Goal: Information Seeking & Learning: Learn about a topic

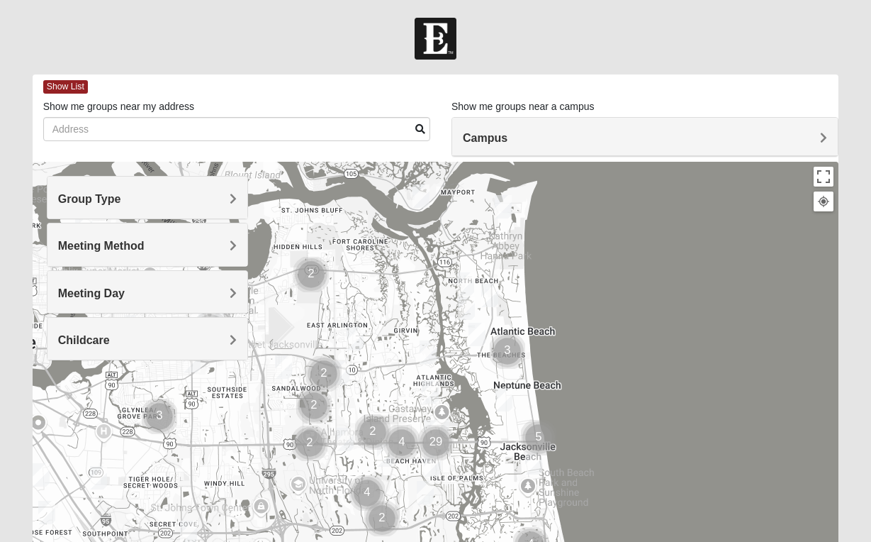
click at [121, 201] on span "Group Type" at bounding box center [89, 199] width 63 height 12
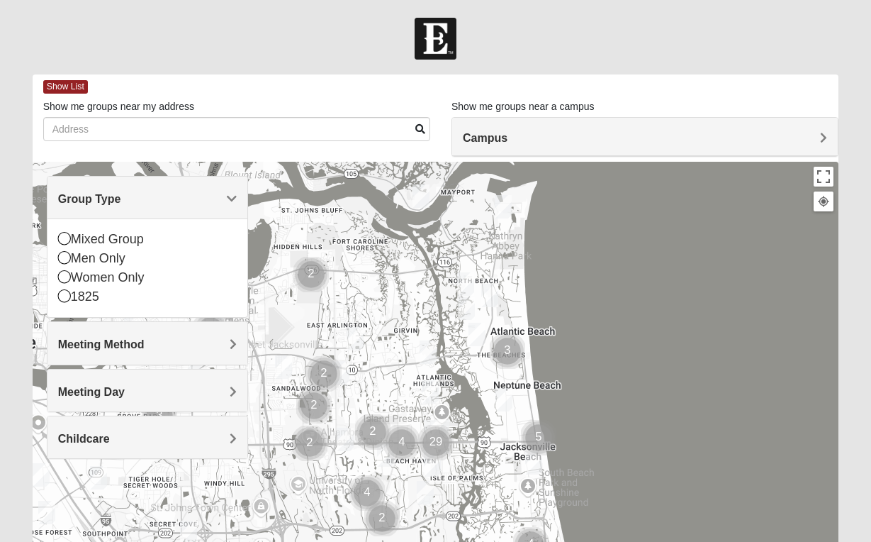
click at [228, 350] on h4 "Meeting Method" at bounding box center [147, 344] width 179 height 13
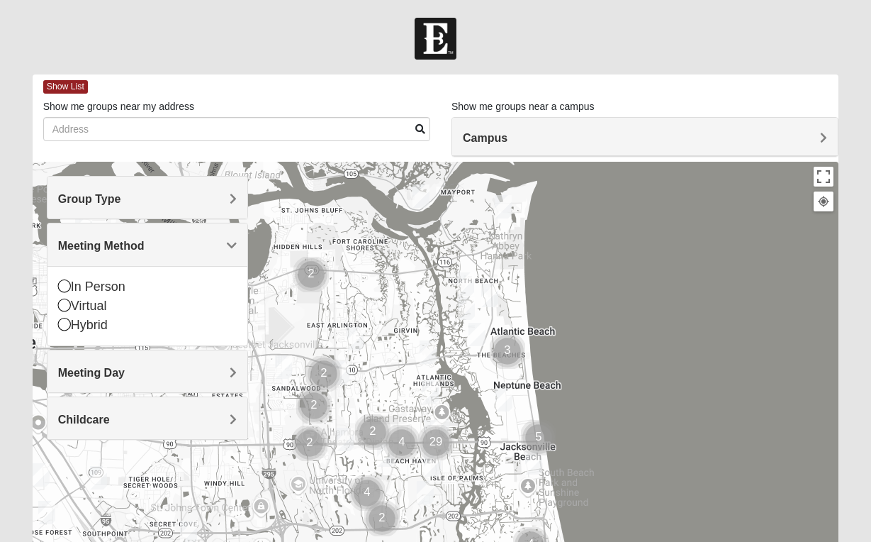
click at [125, 369] on span "Meeting Day" at bounding box center [91, 373] width 67 height 12
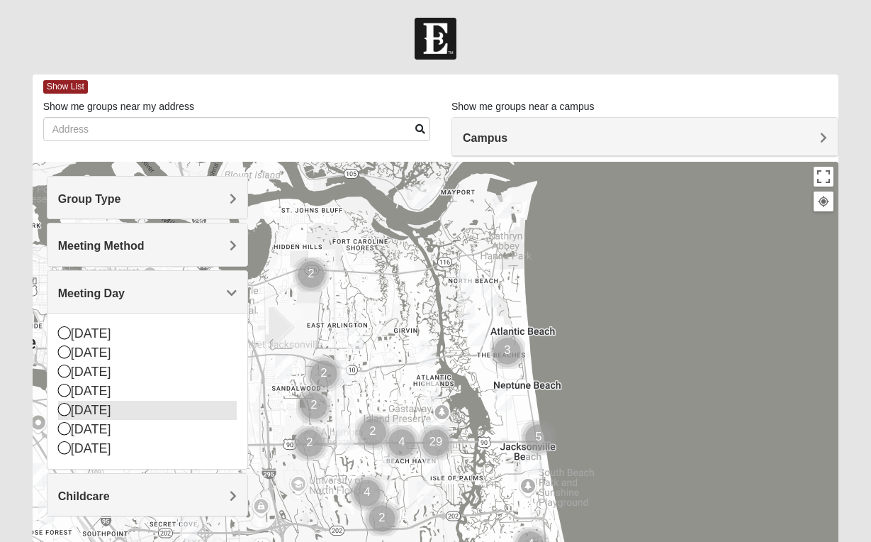
click at [63, 407] on icon at bounding box center [64, 409] width 13 height 13
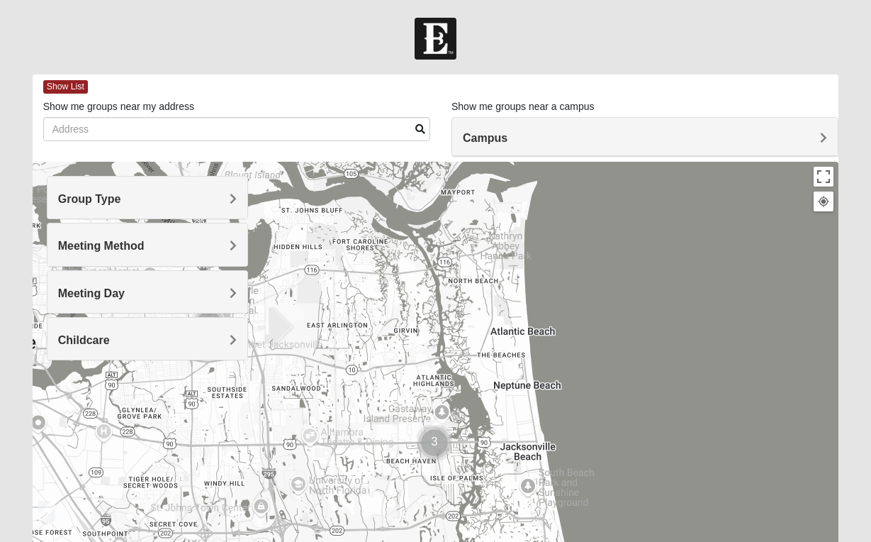
click at [121, 193] on span "Group Type" at bounding box center [89, 199] width 63 height 12
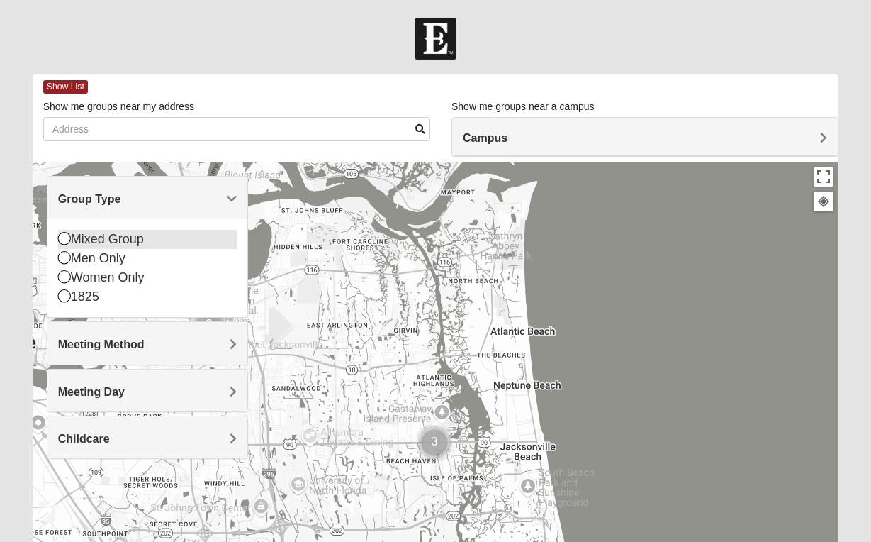
click at [68, 243] on icon at bounding box center [64, 238] width 13 height 13
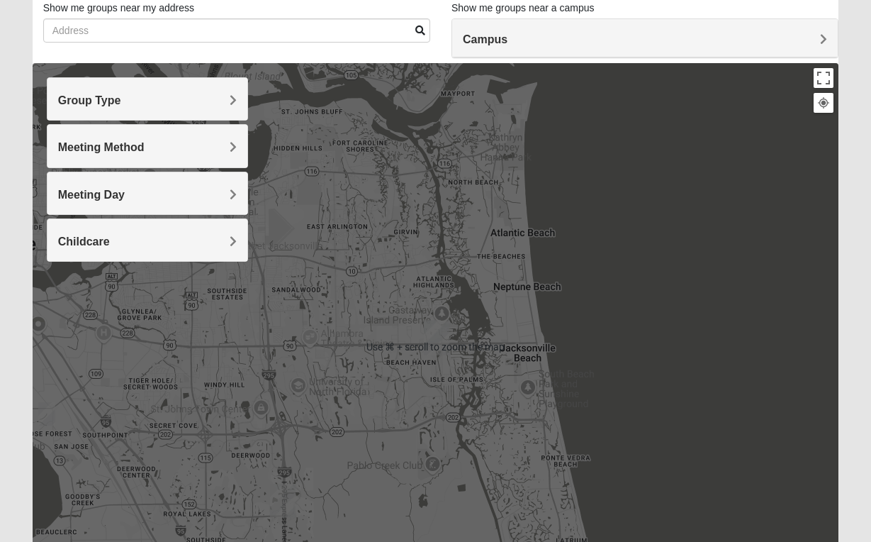
scroll to position [98, 0]
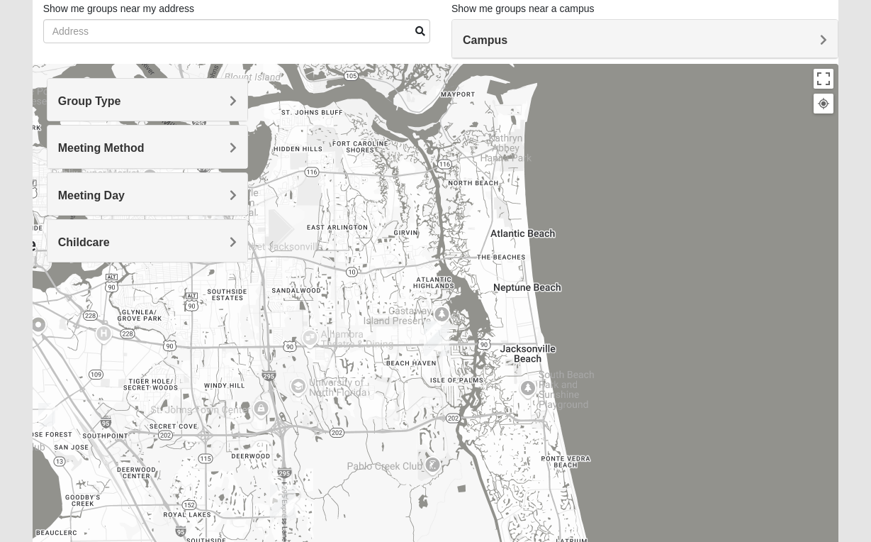
click at [508, 36] on span "Campus" at bounding box center [485, 40] width 45 height 12
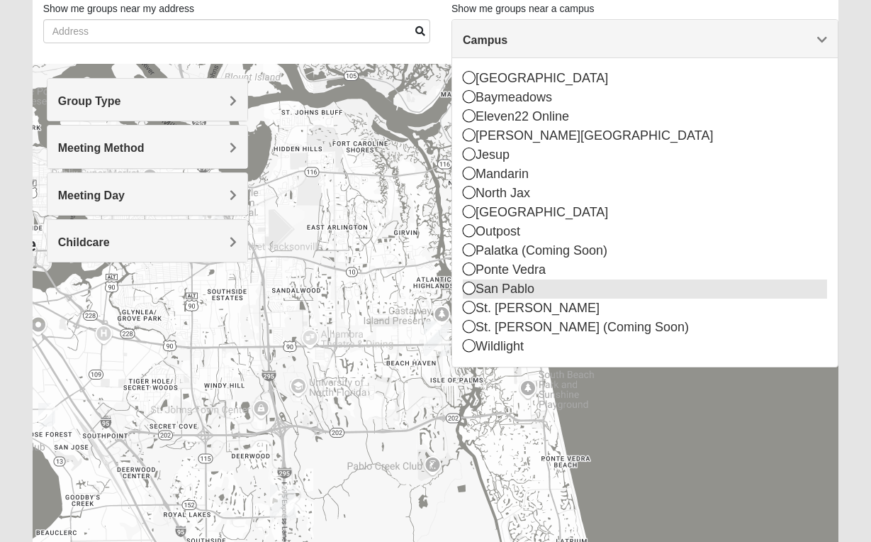
click at [469, 291] on icon at bounding box center [469, 288] width 13 height 13
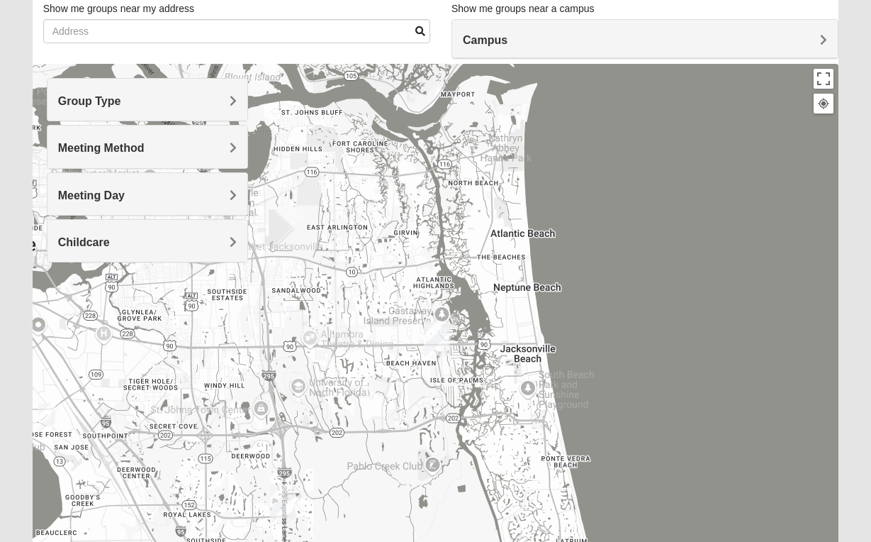
click at [441, 337] on img "San Pablo" at bounding box center [437, 339] width 26 height 34
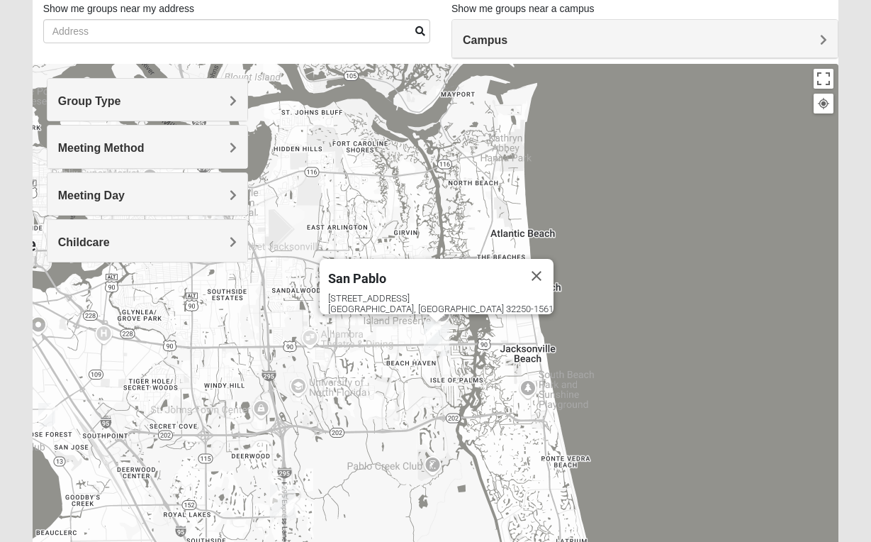
click at [438, 330] on img "San Pablo" at bounding box center [437, 339] width 26 height 34
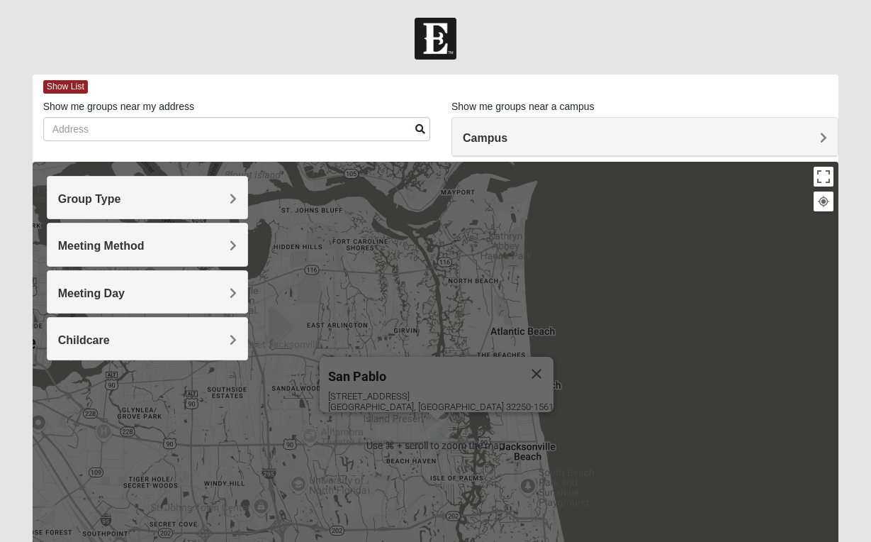
scroll to position [0, 0]
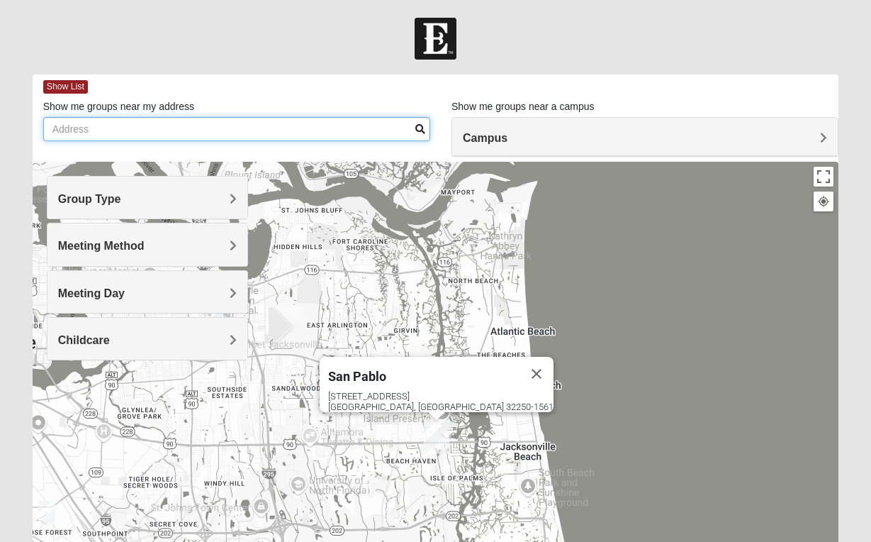
click at [341, 128] on input "Show me groups near my address" at bounding box center [236, 129] width 387 height 24
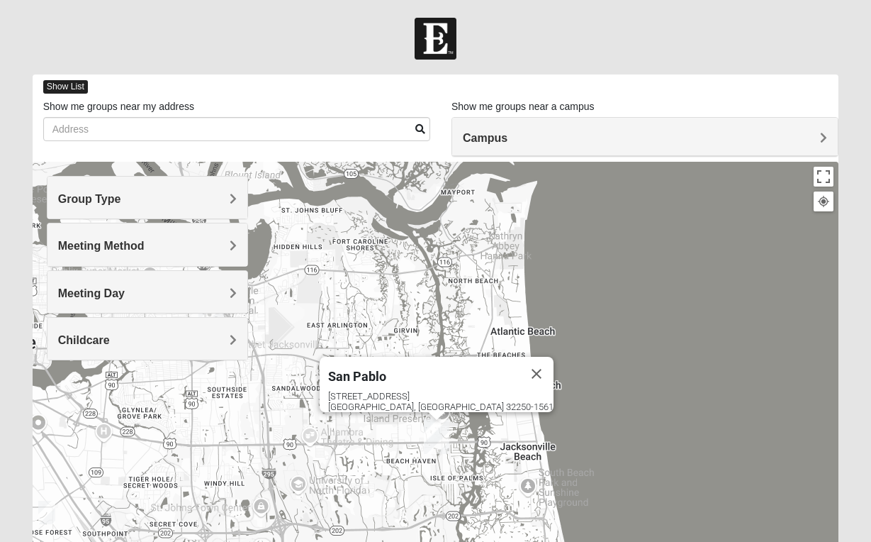
click at [77, 81] on span "Show List" at bounding box center [65, 86] width 45 height 13
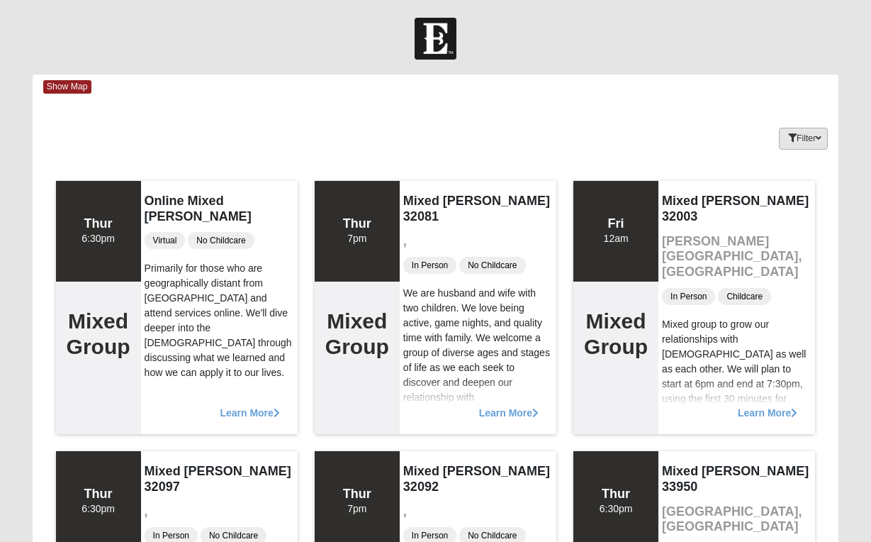
click at [820, 132] on button "Filter" at bounding box center [803, 139] width 49 height 22
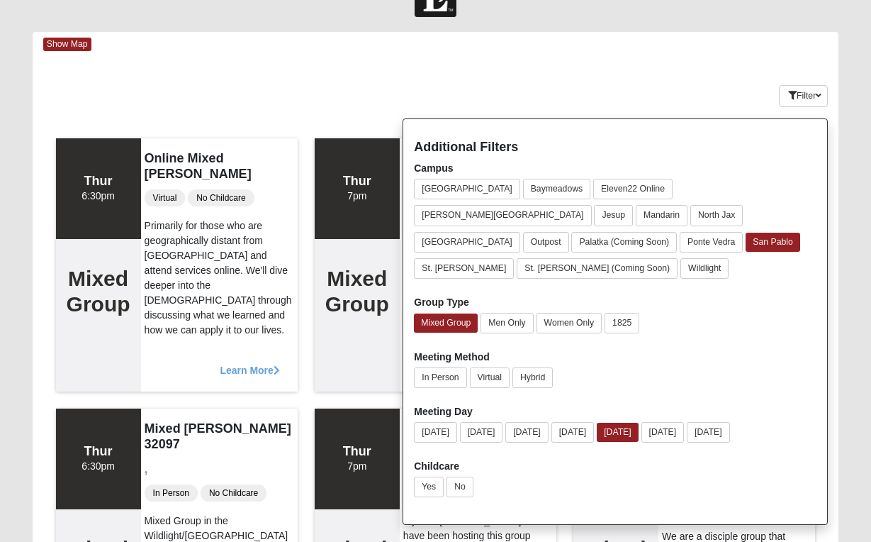
scroll to position [23, 0]
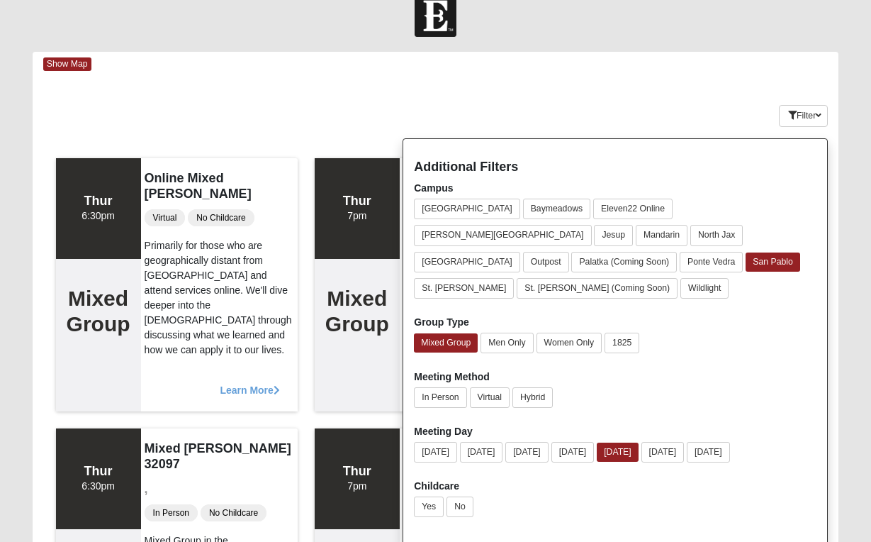
click at [662, 103] on div "Keywords Filter Additional Filters Campus Arlington Baymeadows Eleven22 Online …" at bounding box center [436, 113] width 807 height 52
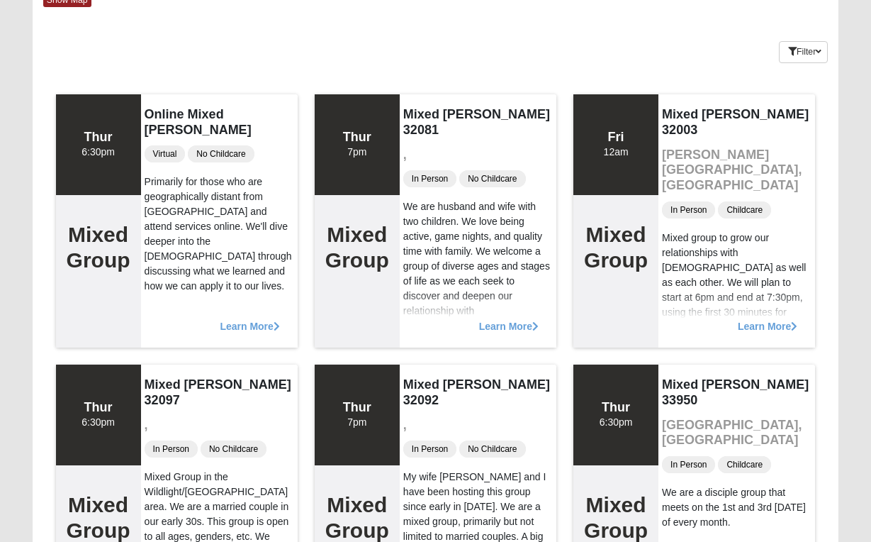
scroll to position [89, 0]
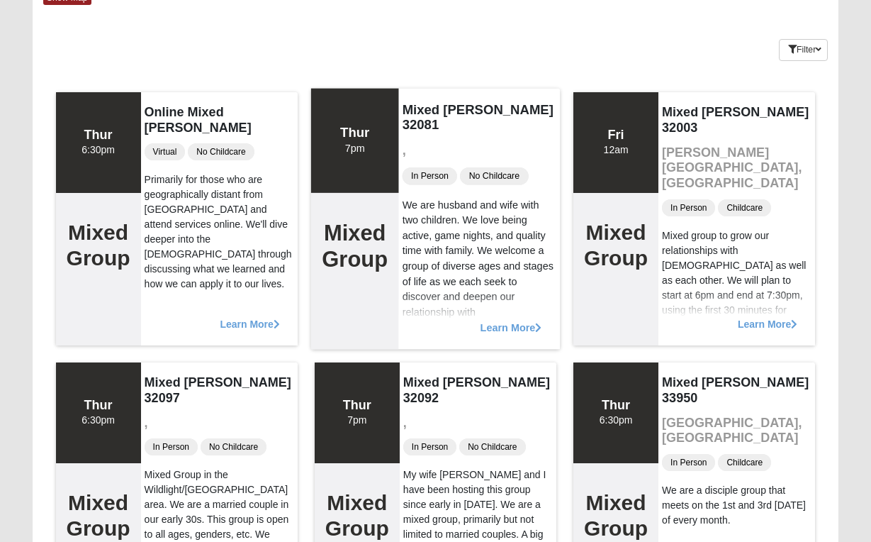
click at [497, 320] on span "Learn More" at bounding box center [511, 320] width 62 height 0
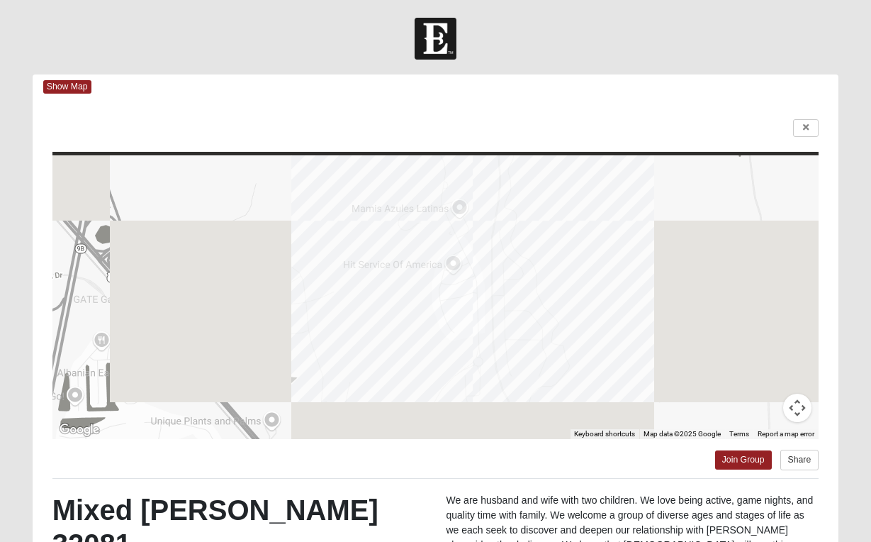
scroll to position [0, 0]
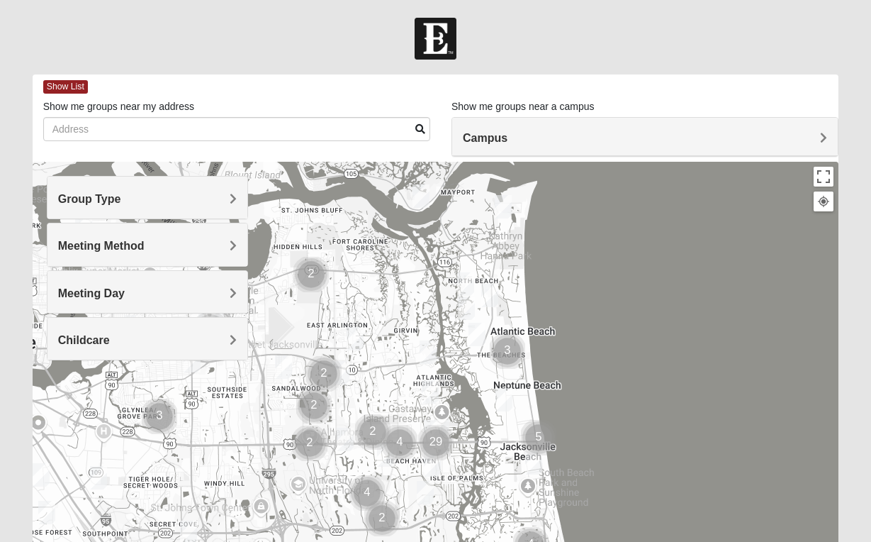
click at [121, 197] on span "Group Type" at bounding box center [89, 199] width 63 height 12
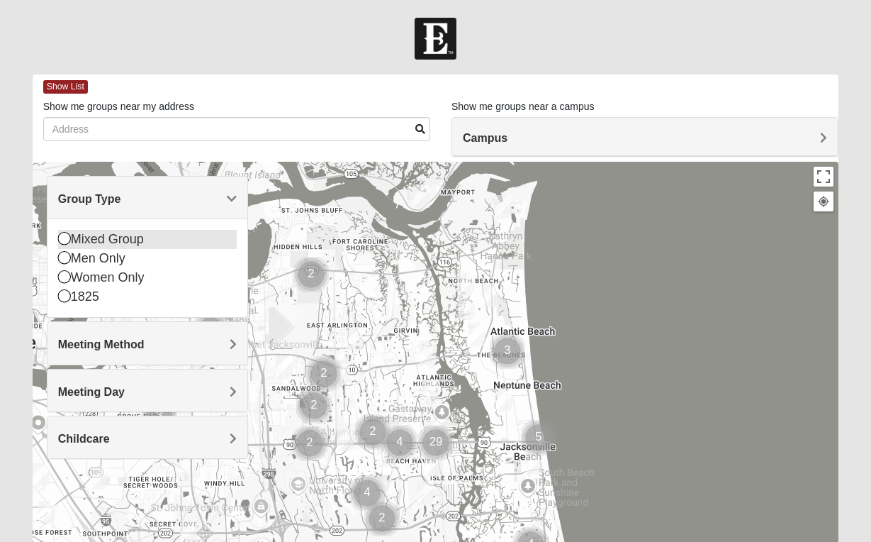
click at [60, 238] on icon at bounding box center [64, 238] width 13 height 13
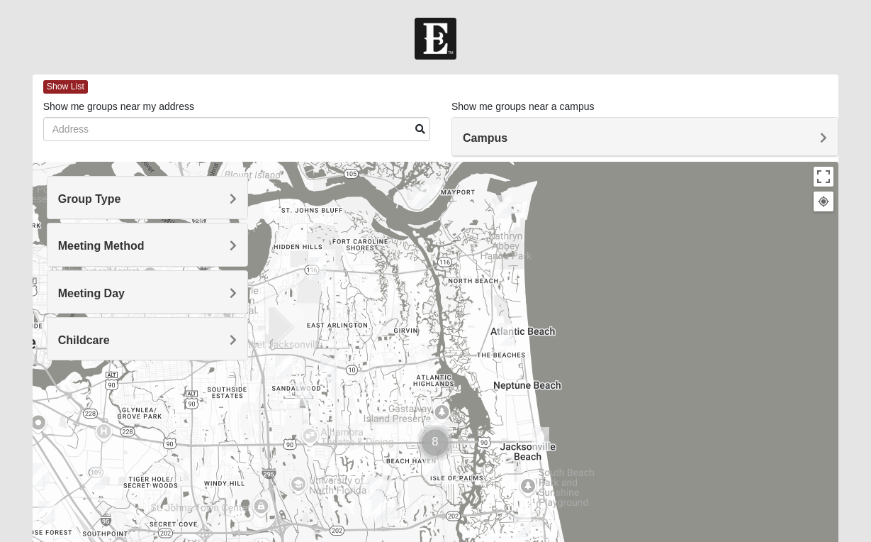
click at [125, 289] on span "Meeting Day" at bounding box center [91, 293] width 67 height 12
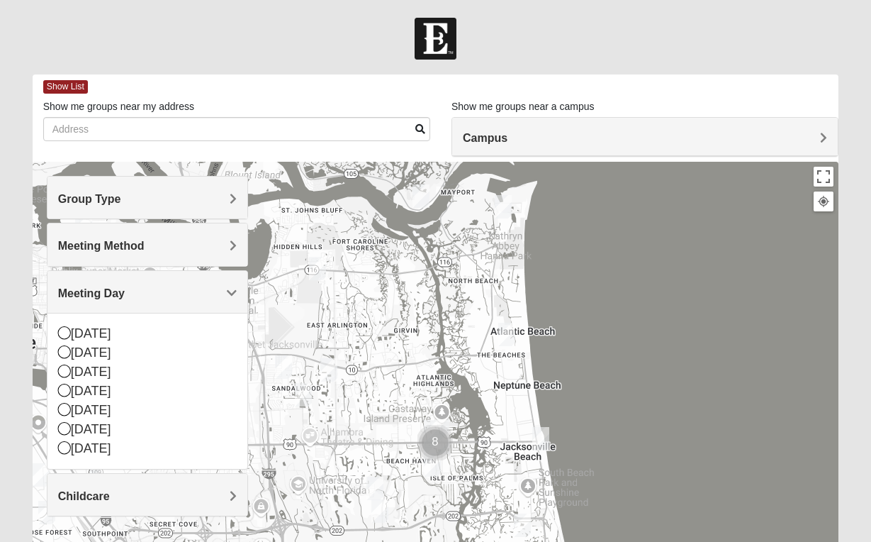
click at [599, 267] on div at bounding box center [436, 445] width 807 height 567
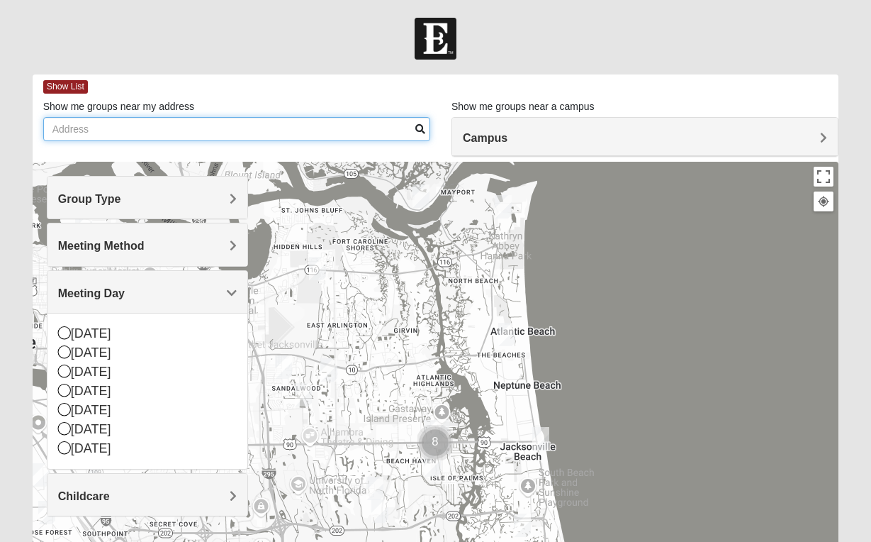
click at [331, 130] on input "Show me groups near my address" at bounding box center [236, 129] width 387 height 24
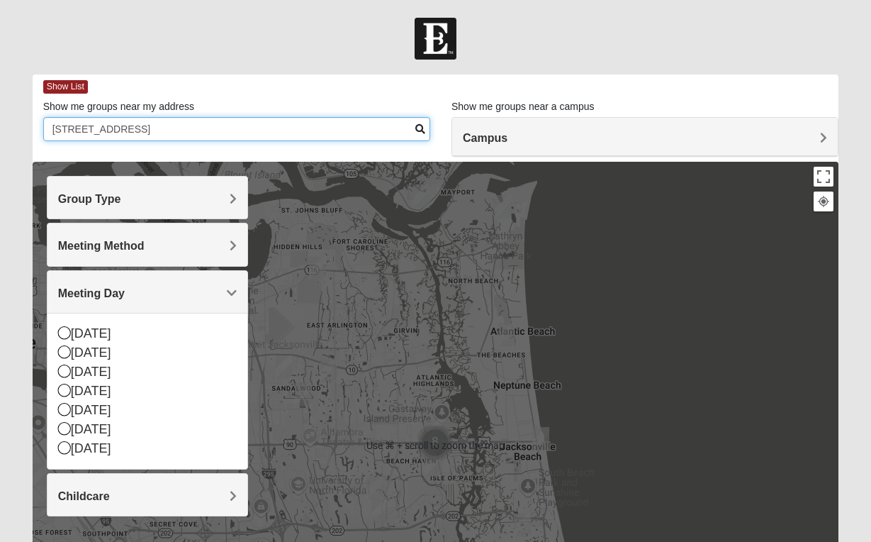
type input "3763 Catania place Jacksonville FL"
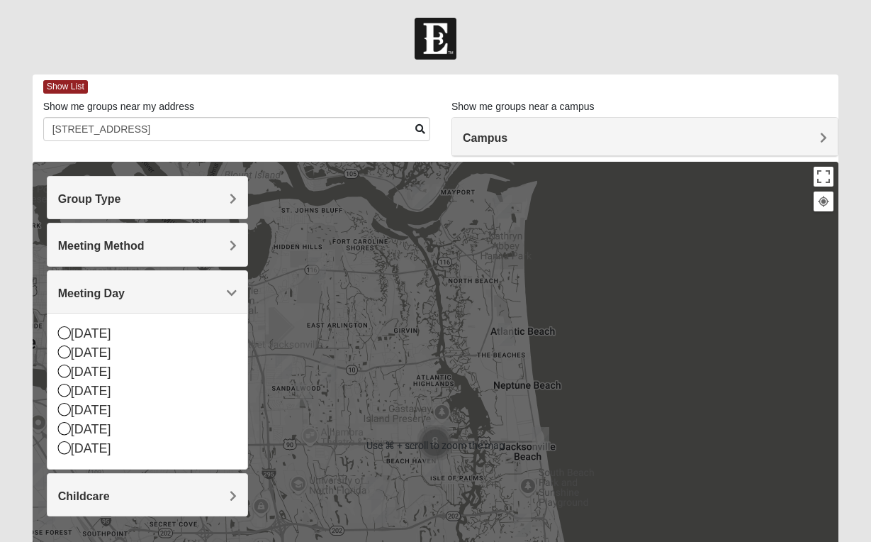
click at [223, 201] on h4 "Group Type" at bounding box center [147, 198] width 179 height 13
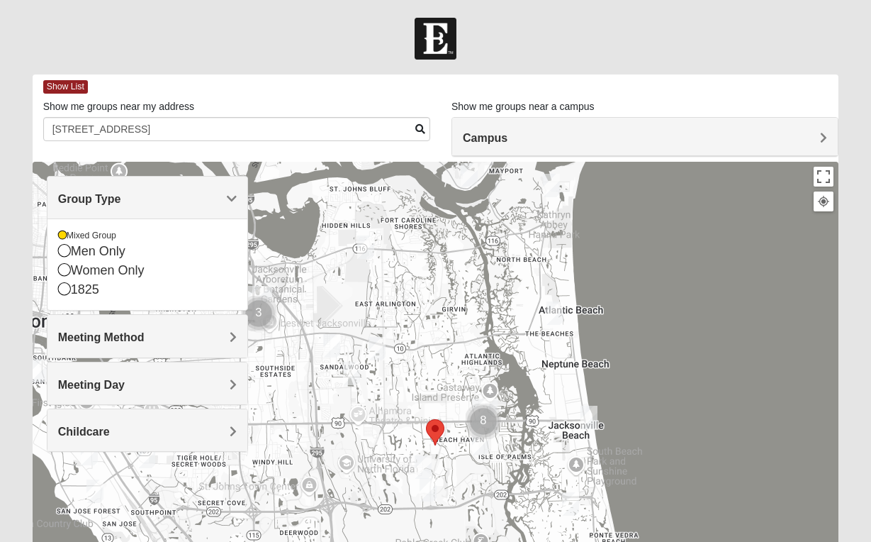
click at [290, 81] on div "Show List" at bounding box center [441, 86] width 796 height 25
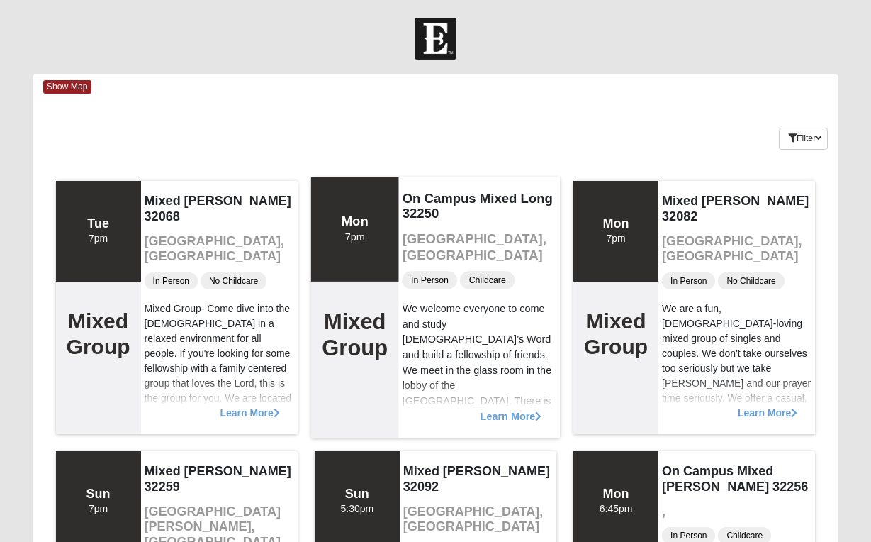
click at [524, 408] on span "Learn More" at bounding box center [511, 408] width 62 height 0
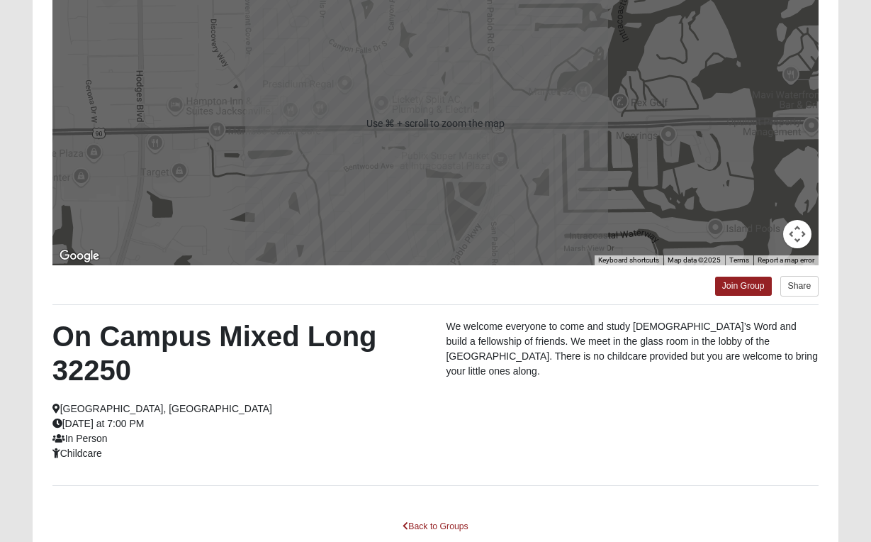
scroll to position [174, 0]
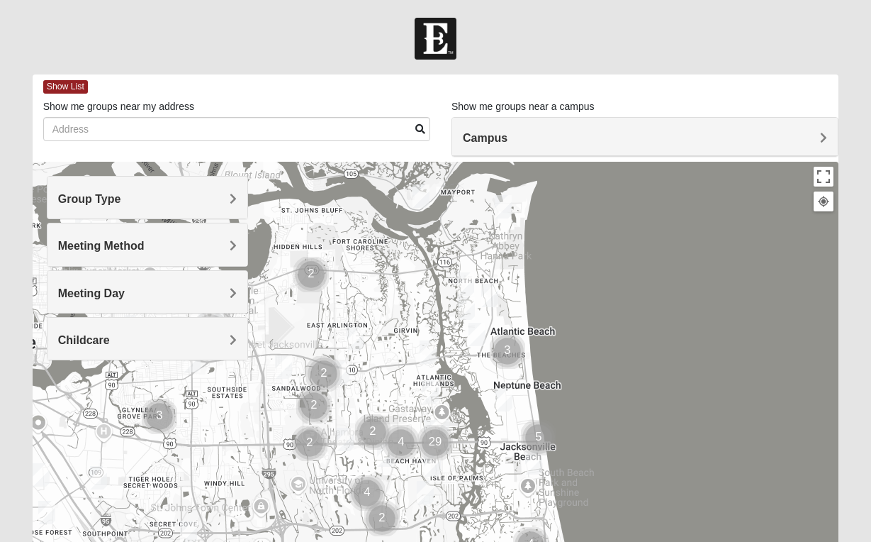
click at [121, 205] on span "Group Type" at bounding box center [89, 199] width 63 height 12
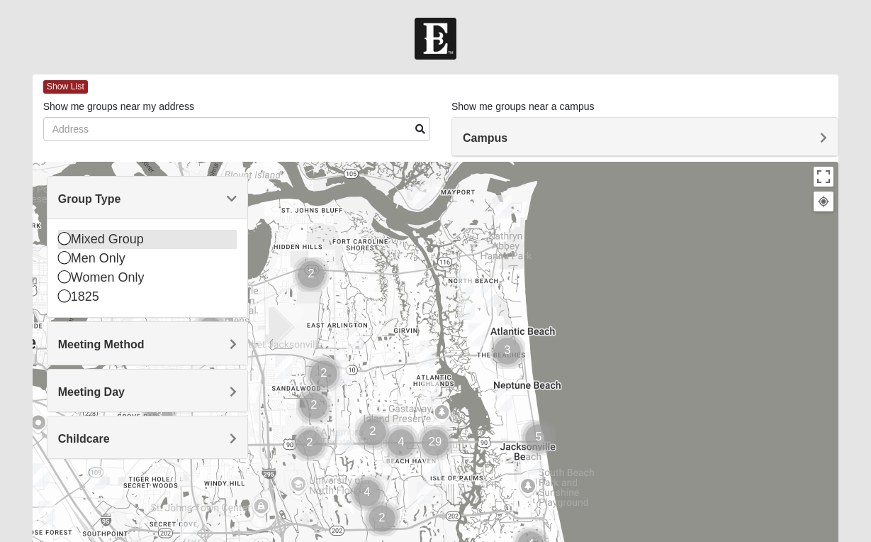
click at [65, 237] on icon at bounding box center [64, 238] width 13 height 13
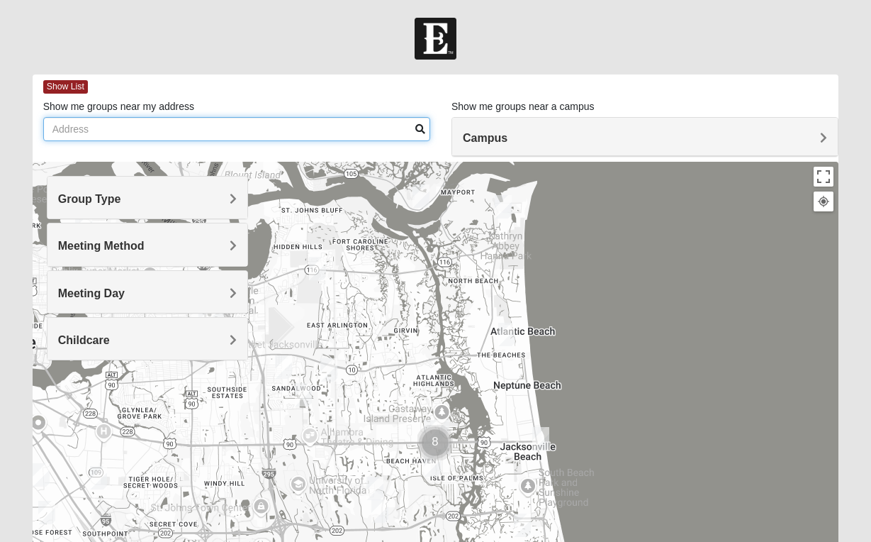
click at [127, 128] on input "Show me groups near my address" at bounding box center [236, 129] width 387 height 24
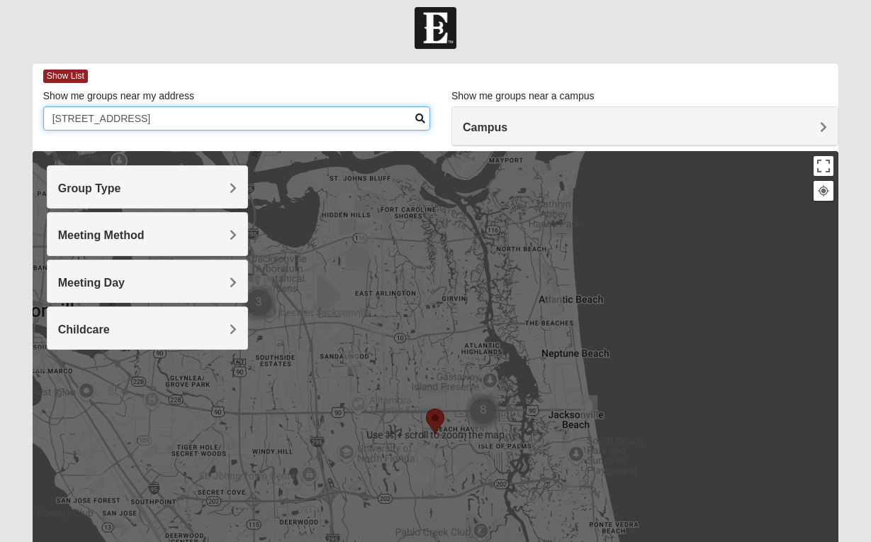
scroll to position [11, 0]
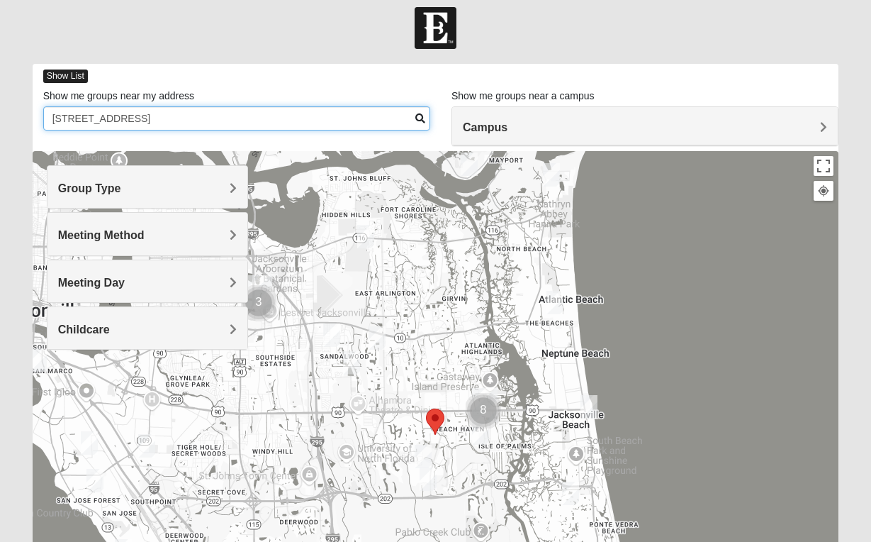
type input "3763 Catania place Jacksonville FL"
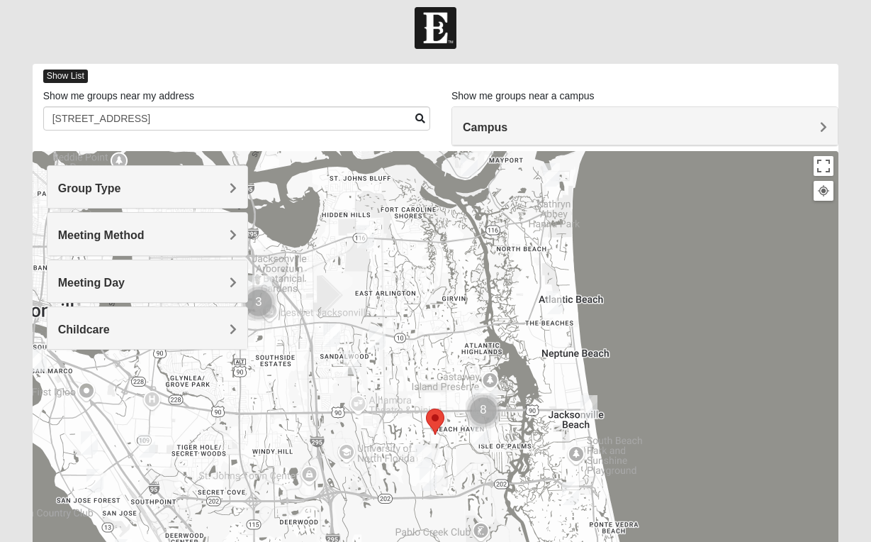
click at [67, 74] on span "Show List" at bounding box center [65, 75] width 45 height 13
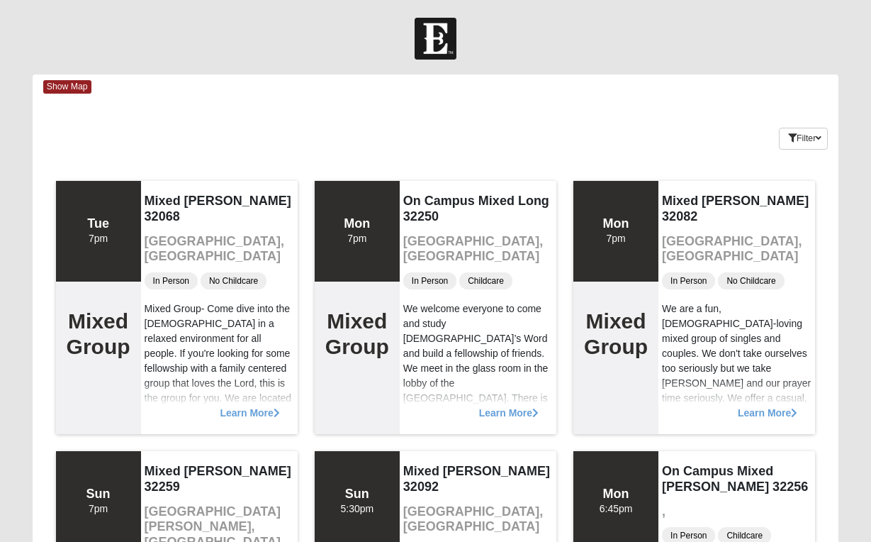
scroll to position [0, 0]
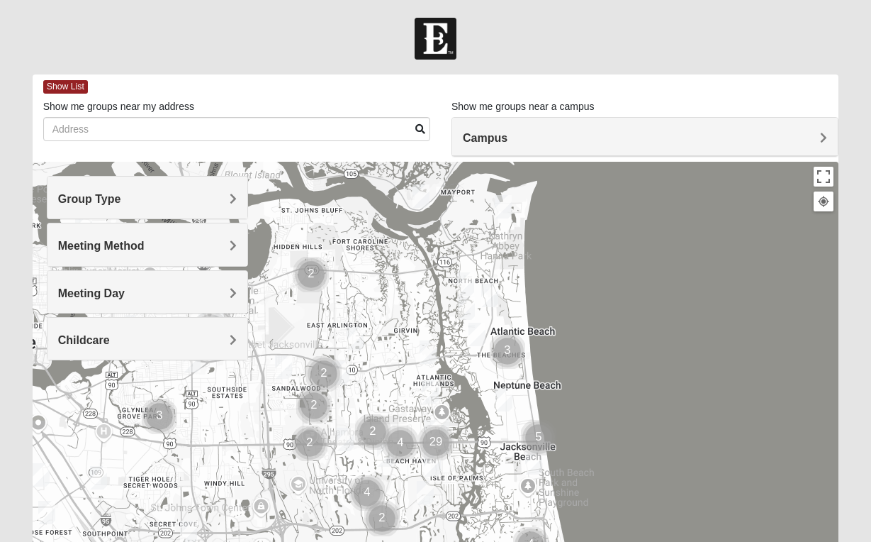
click at [145, 242] on span "Meeting Method" at bounding box center [101, 246] width 87 height 12
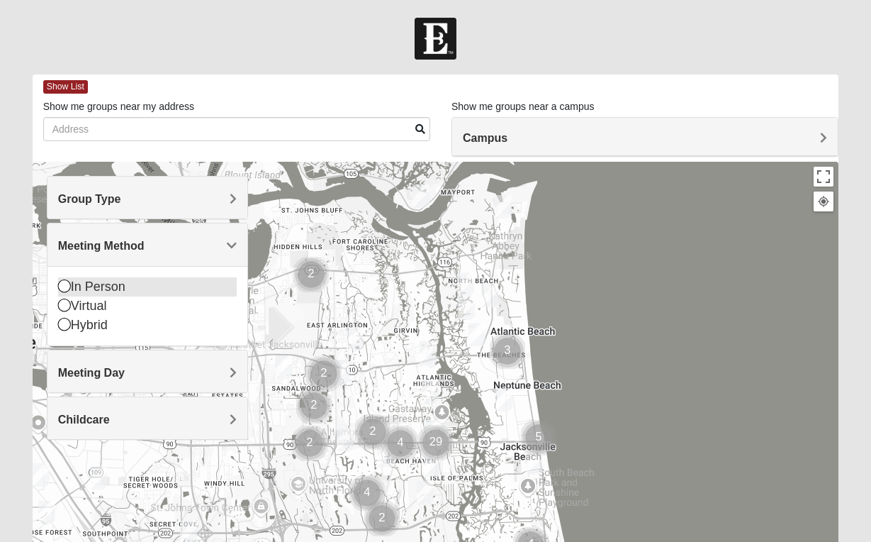
click at [64, 286] on icon at bounding box center [64, 285] width 13 height 13
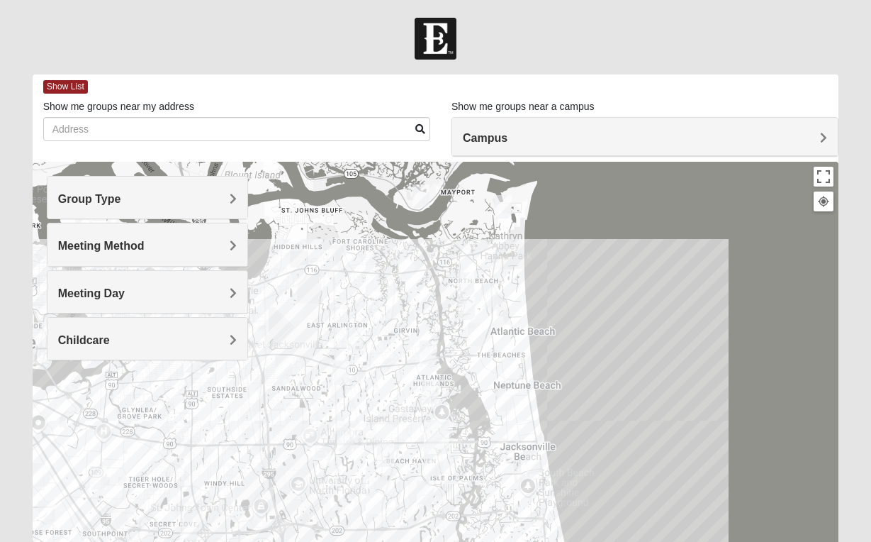
click at [229, 194] on h4 "Group Type" at bounding box center [147, 198] width 179 height 13
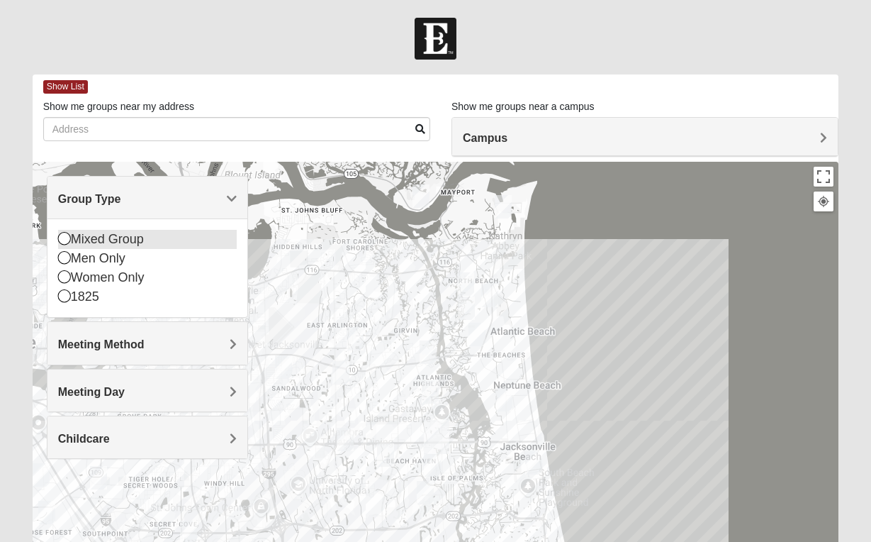
click at [62, 238] on icon at bounding box center [64, 238] width 13 height 13
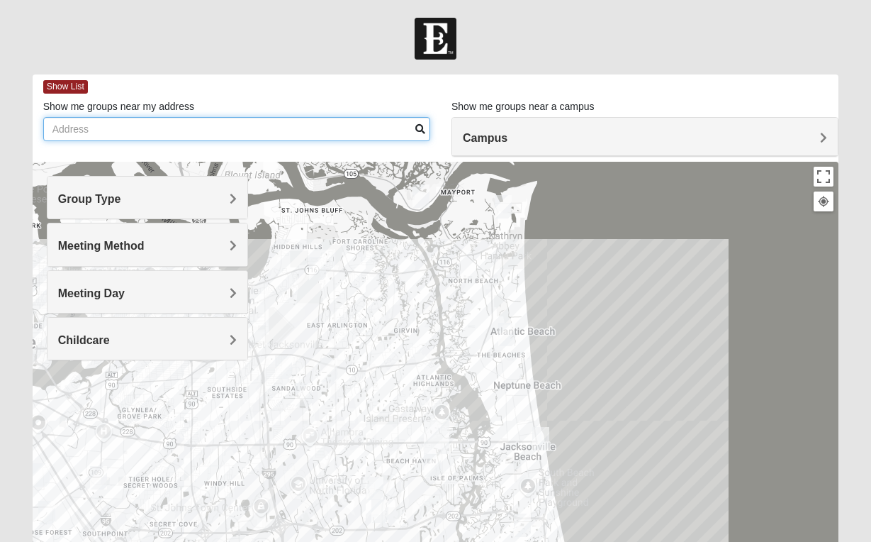
click at [160, 130] on input "Show me groups near my address" at bounding box center [236, 129] width 387 height 24
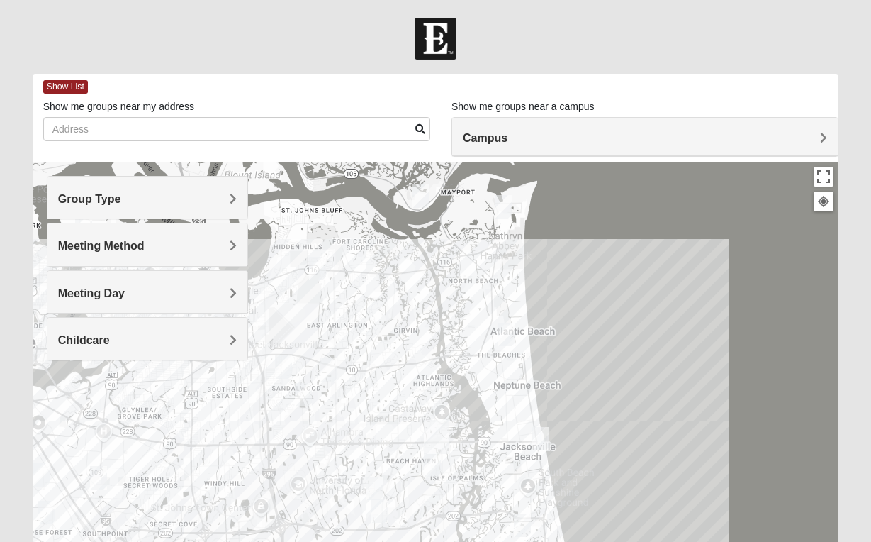
click at [560, 136] on h4 "Campus" at bounding box center [645, 137] width 364 height 13
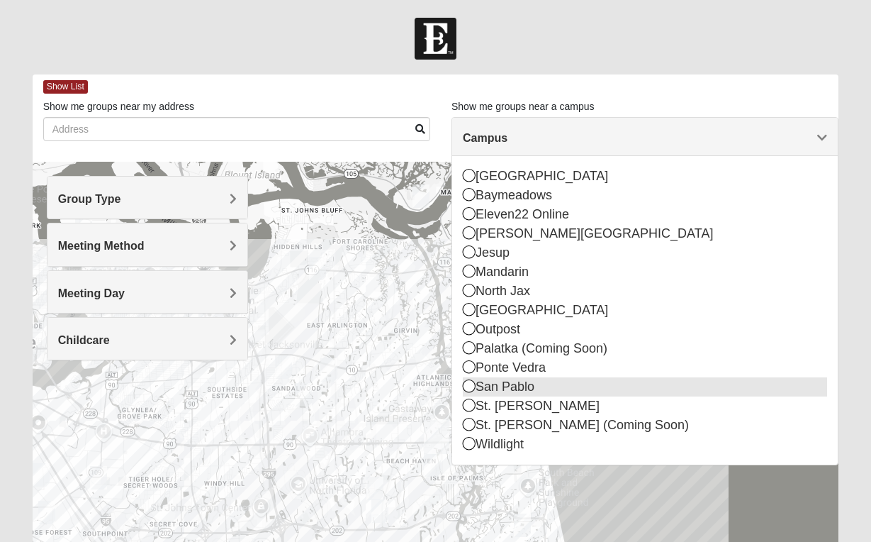
click at [470, 386] on icon at bounding box center [469, 385] width 13 height 13
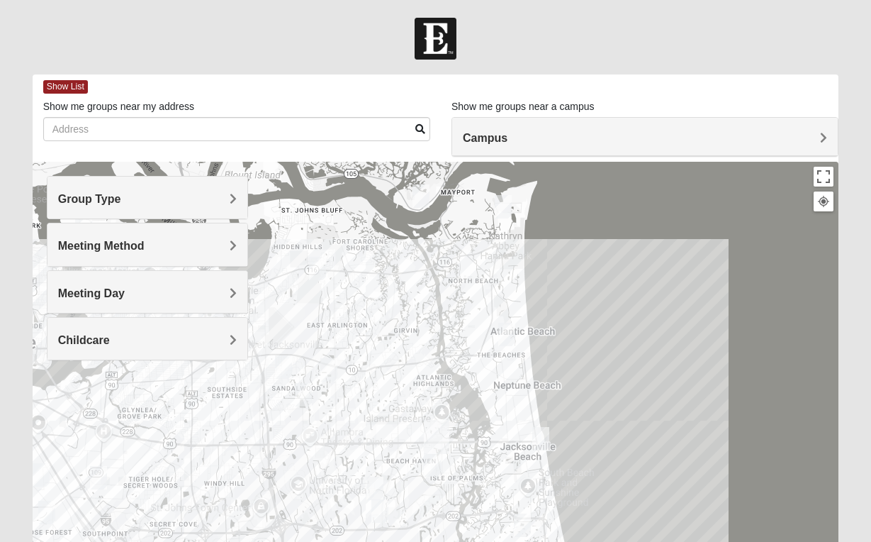
click at [431, 464] on img "Mixed Irish 32224" at bounding box center [432, 464] width 17 height 23
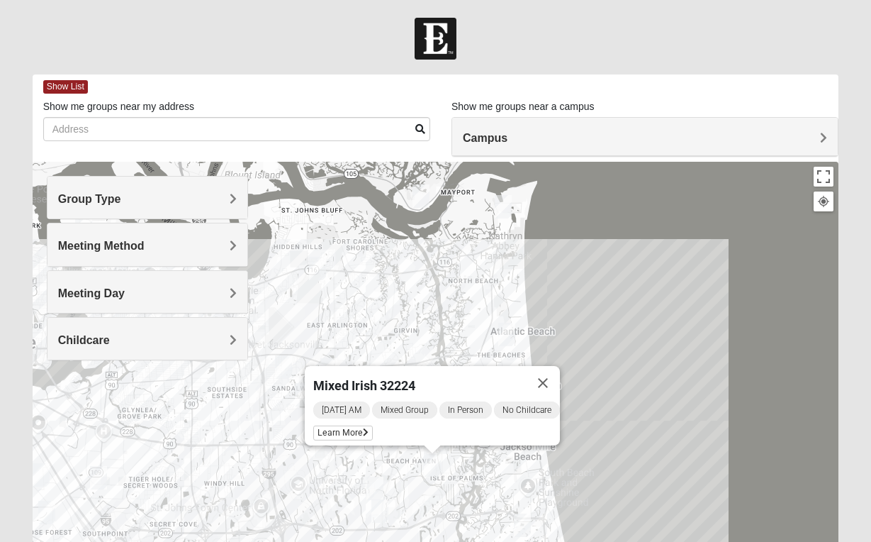
click at [602, 477] on div "Mixed Irish 32224 [DATE] AM Mixed Group In Person No Childcare Learn More" at bounding box center [436, 445] width 807 height 567
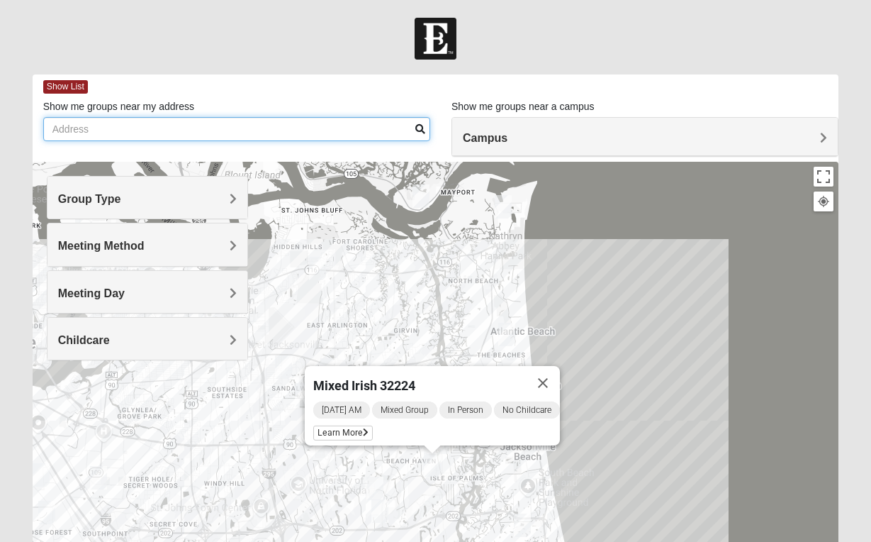
click at [119, 124] on input "Show me groups near my address" at bounding box center [236, 129] width 387 height 24
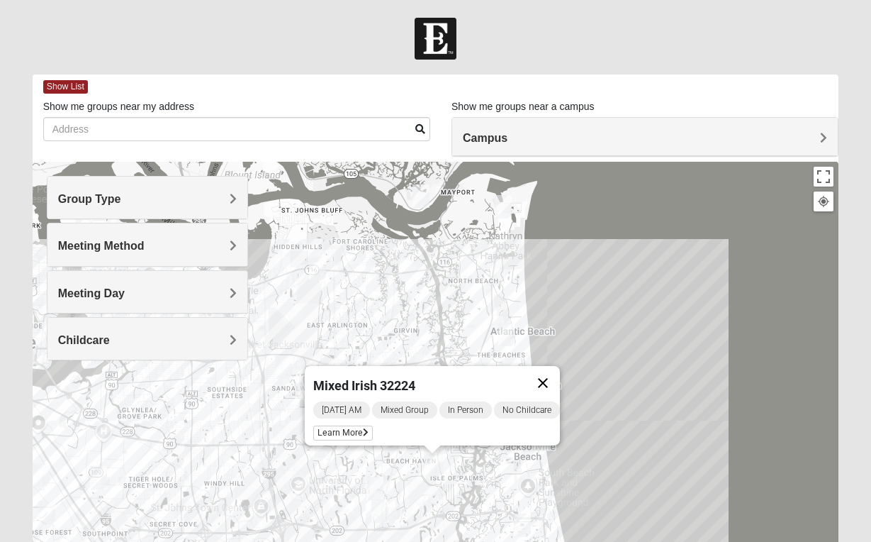
click at [556, 370] on button "Close" at bounding box center [543, 383] width 34 height 34
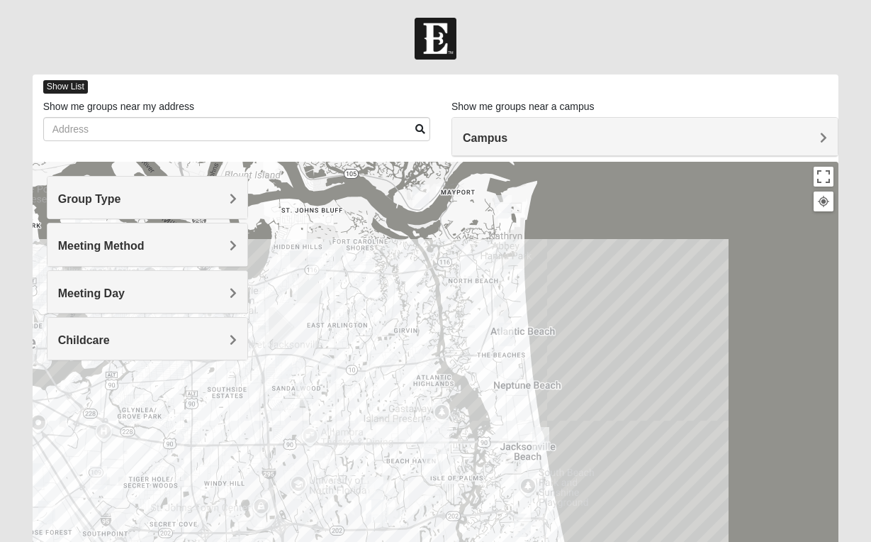
click at [74, 86] on span "Show List" at bounding box center [65, 86] width 45 height 13
